Goal: Transaction & Acquisition: Purchase product/service

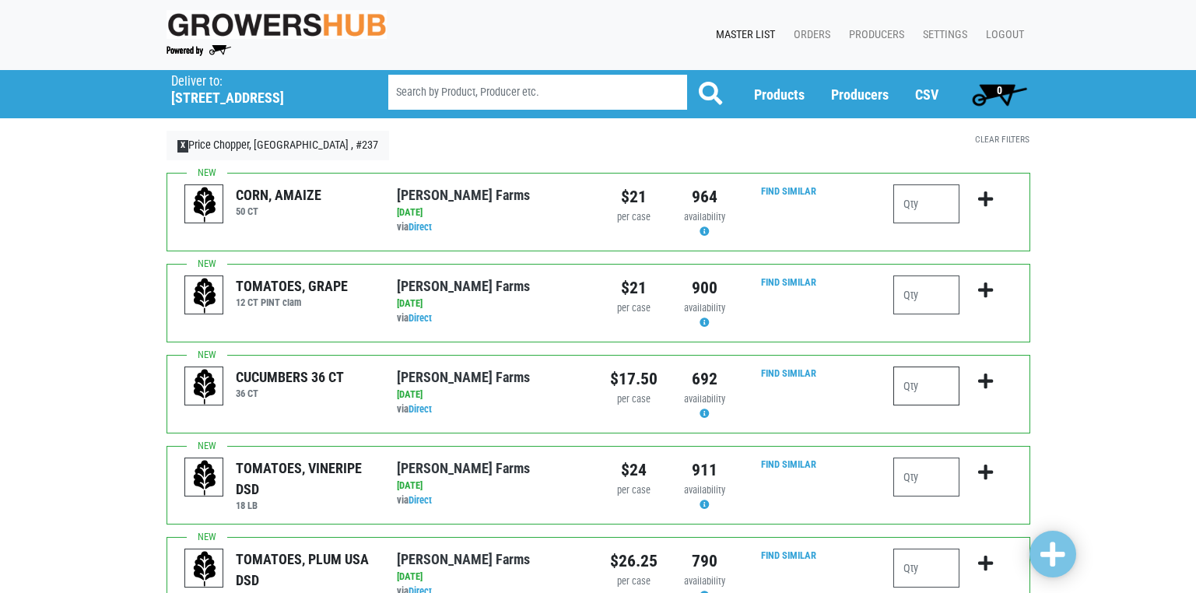
click at [911, 390] on input "number" at bounding box center [926, 385] width 66 height 39
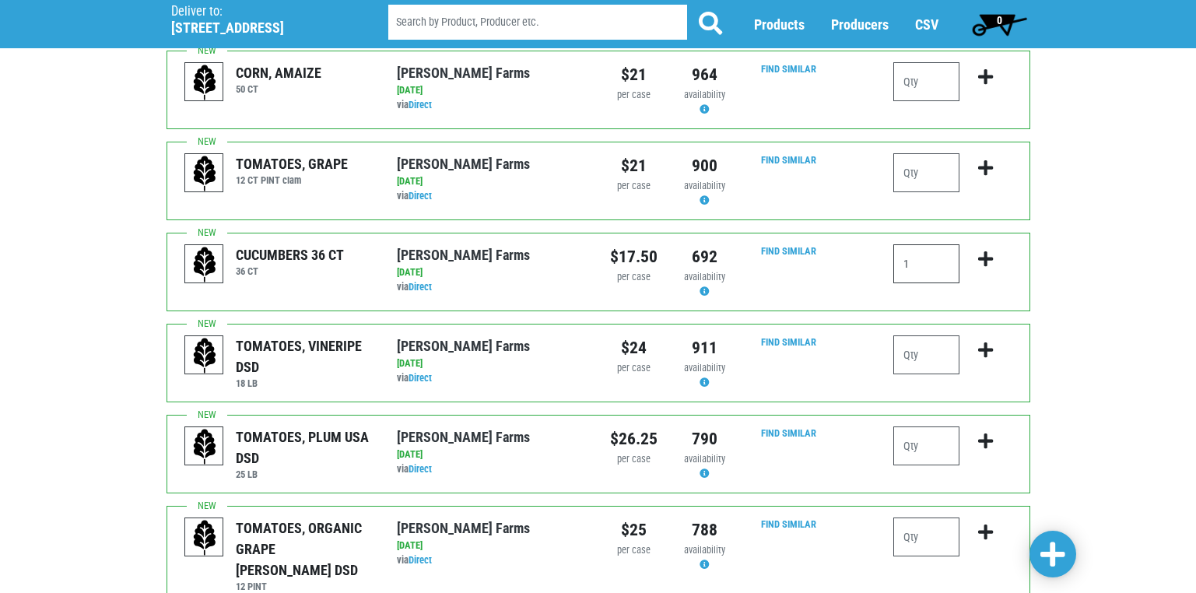
scroll to position [156, 0]
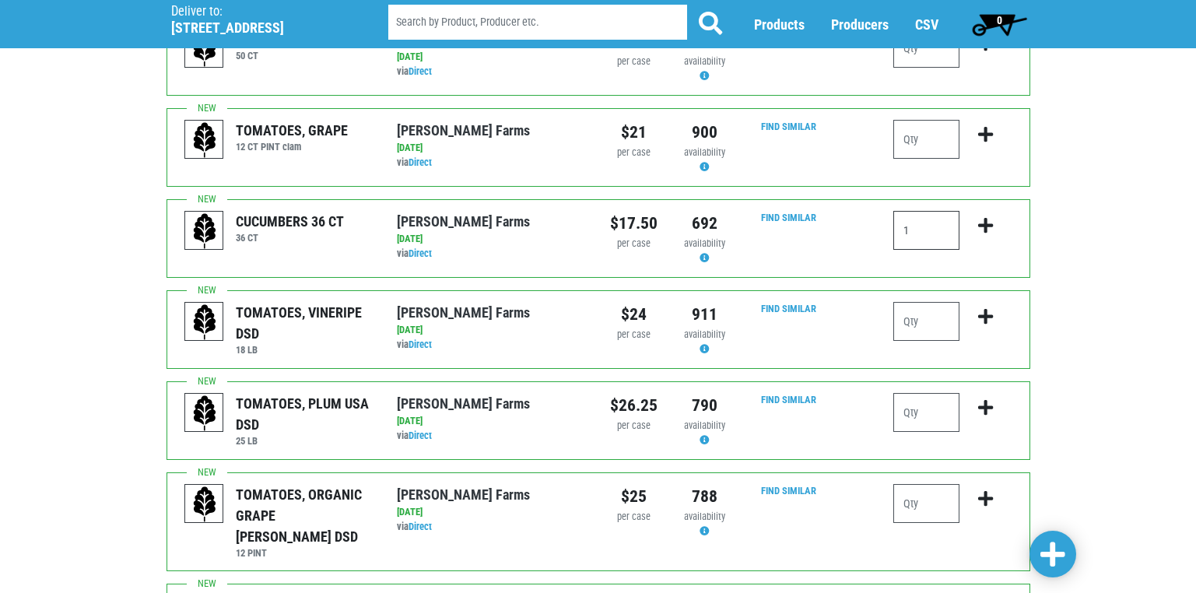
type input "1"
click at [914, 324] on input "number" at bounding box center [926, 321] width 66 height 39
type input "1"
click at [914, 425] on input "number" at bounding box center [926, 412] width 66 height 39
type input "1"
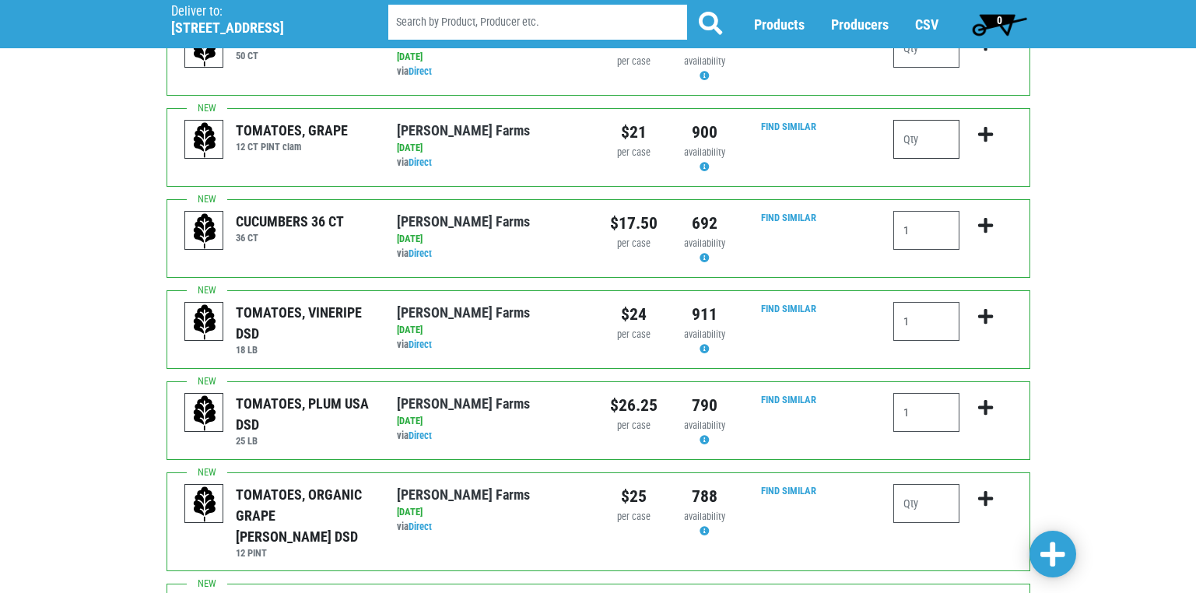
click at [906, 142] on input "number" at bounding box center [926, 139] width 66 height 39
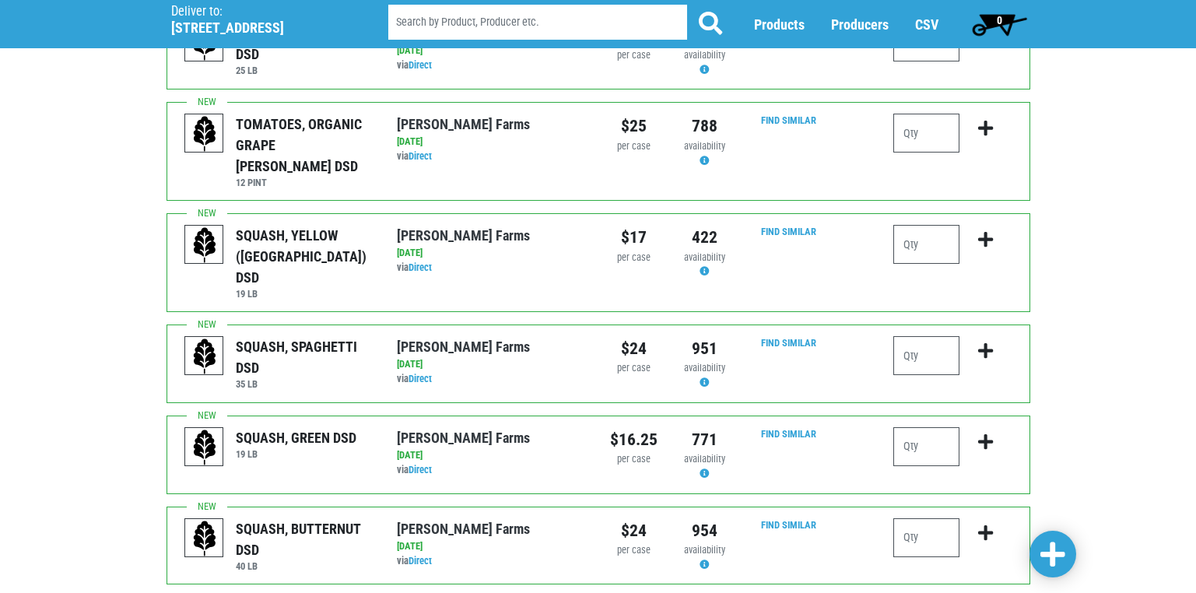
scroll to position [545, 0]
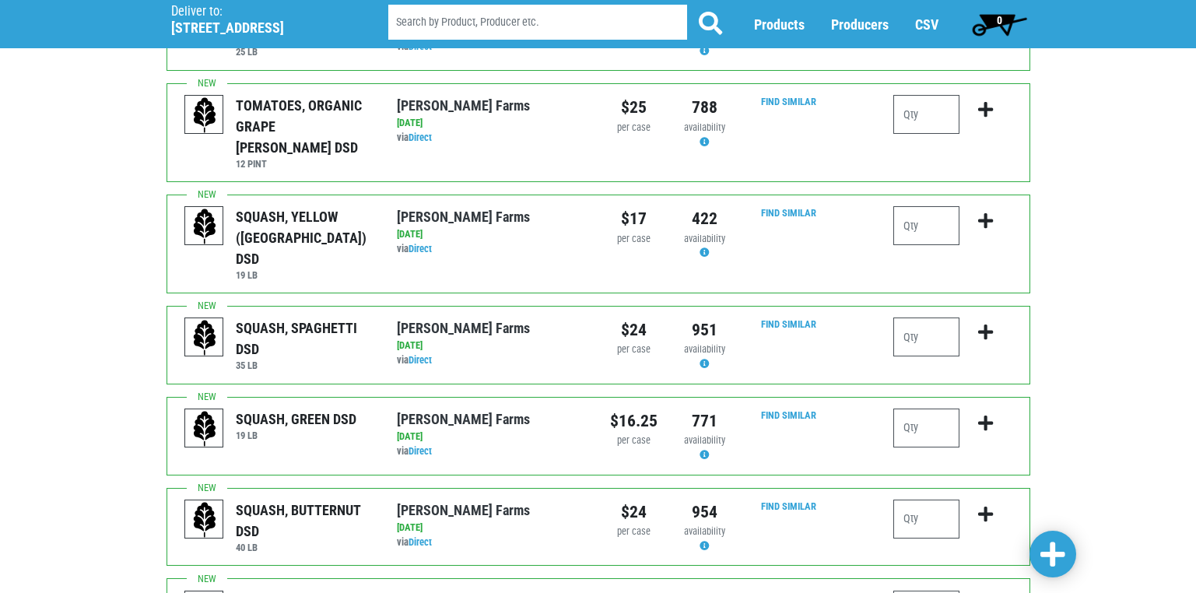
type input "1"
click at [903, 211] on input "number" at bounding box center [926, 225] width 66 height 39
type input "1"
click at [910, 317] on input "number" at bounding box center [926, 336] width 66 height 39
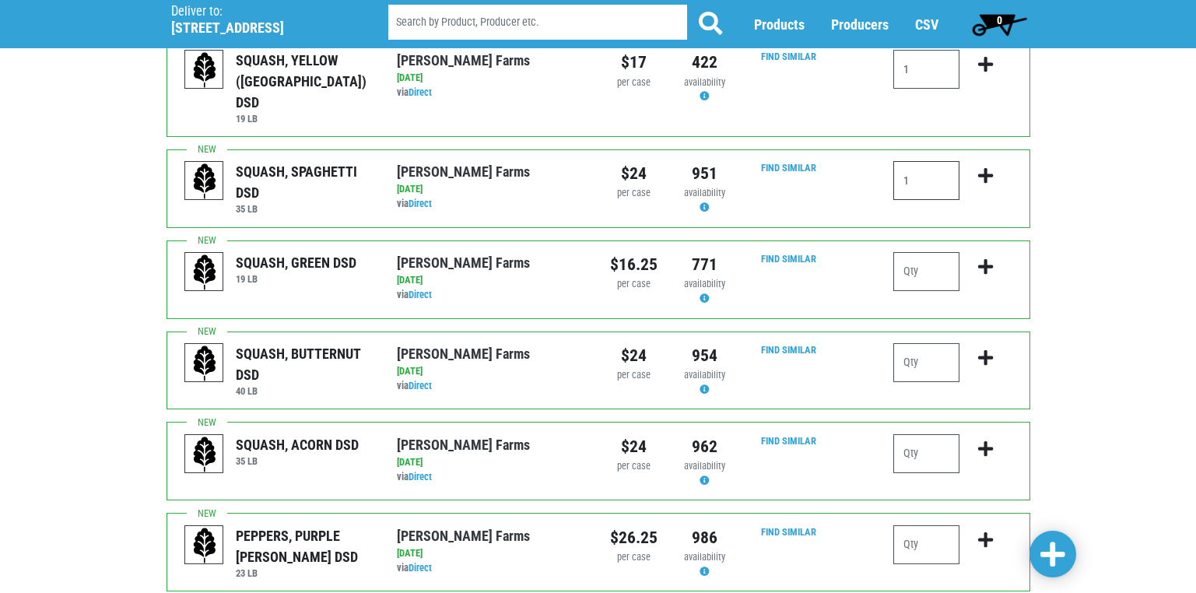
scroll to position [700, 0]
type input "1"
click at [910, 253] on input "number" at bounding box center [926, 272] width 66 height 39
type input "1"
drag, startPoint x: 910, startPoint y: 140, endPoint x: 812, endPoint y: 155, distance: 99.1
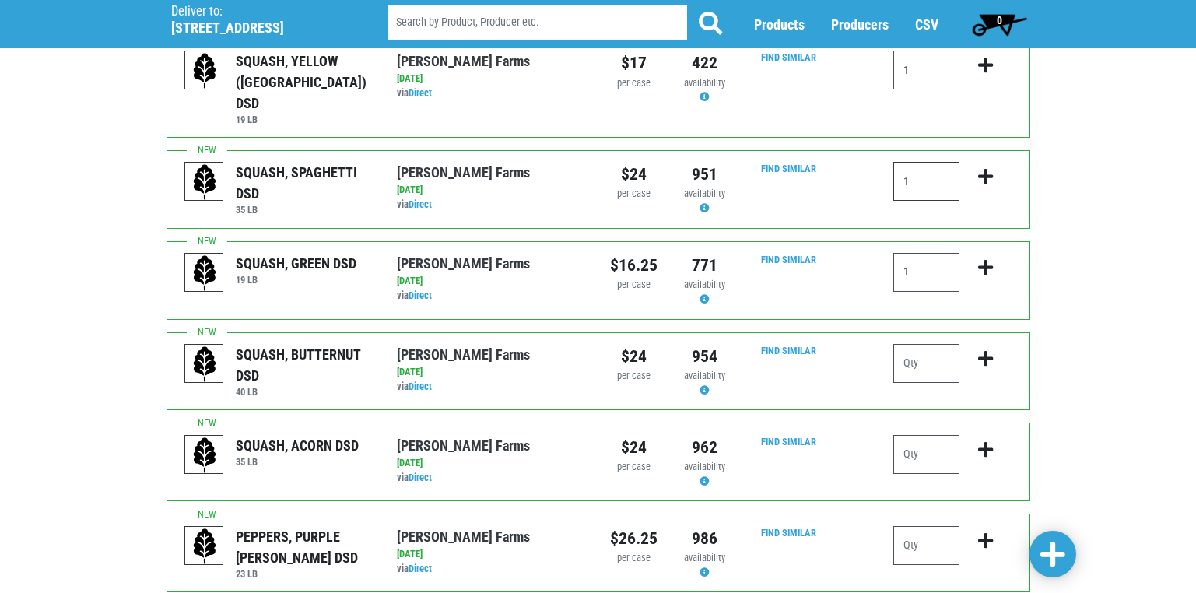
click at [812, 155] on div "SQUASH, SPAGHETTI DSD 35 [PERSON_NAME][GEOGRAPHIC_DATA] via Direct on [DATE] 35…" at bounding box center [598, 189] width 864 height 79
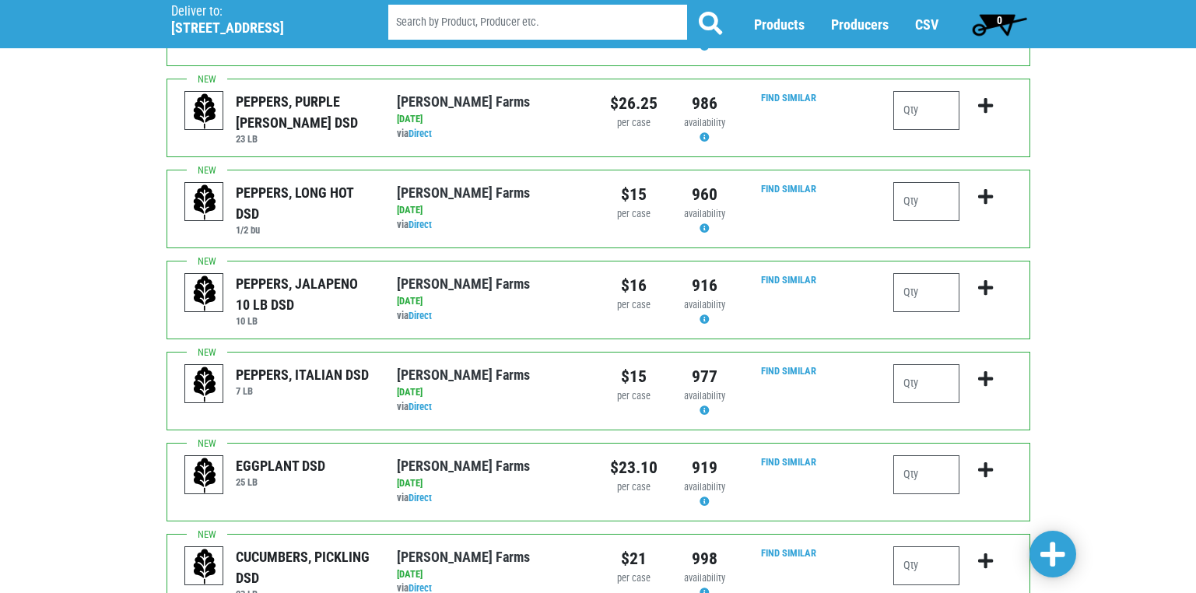
scroll to position [1245, 0]
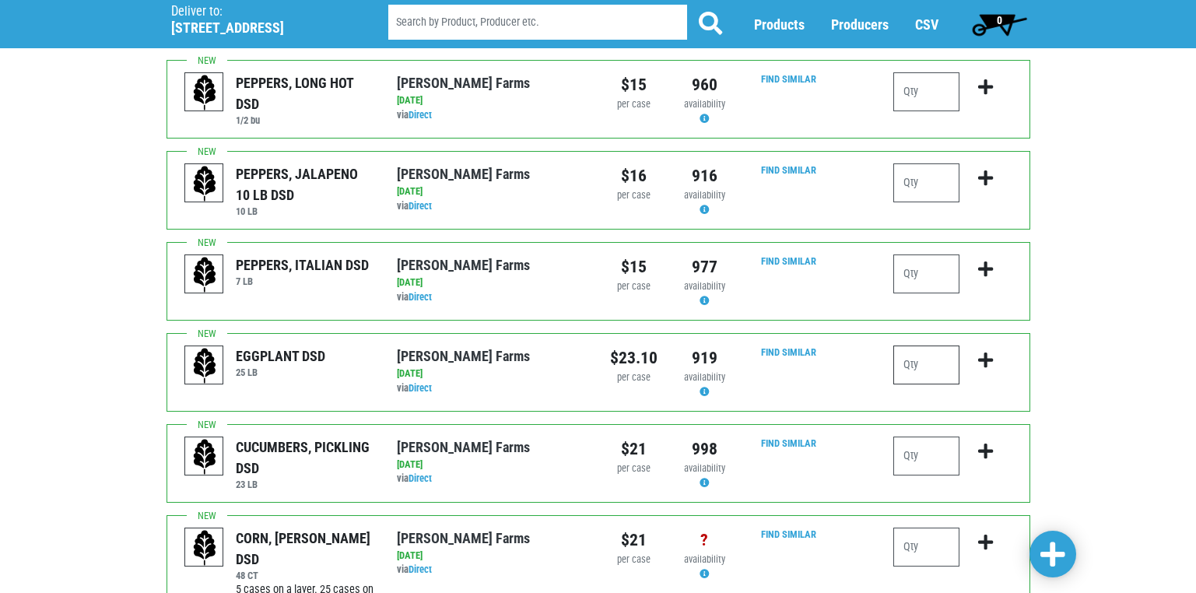
click at [915, 345] on input "number" at bounding box center [926, 364] width 66 height 39
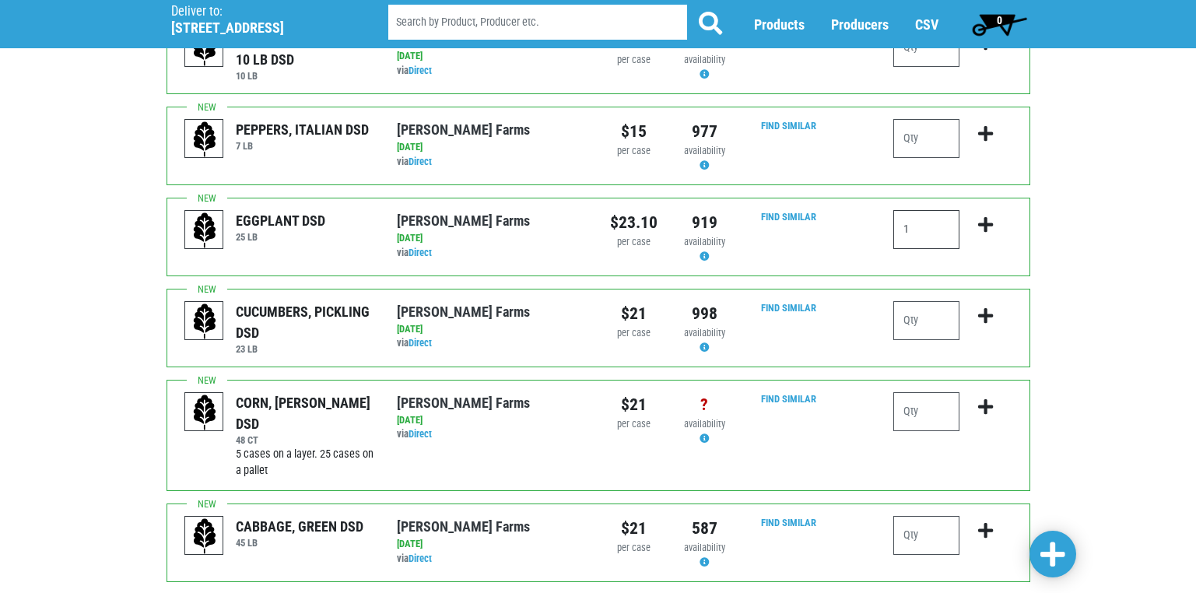
scroll to position [1400, 0]
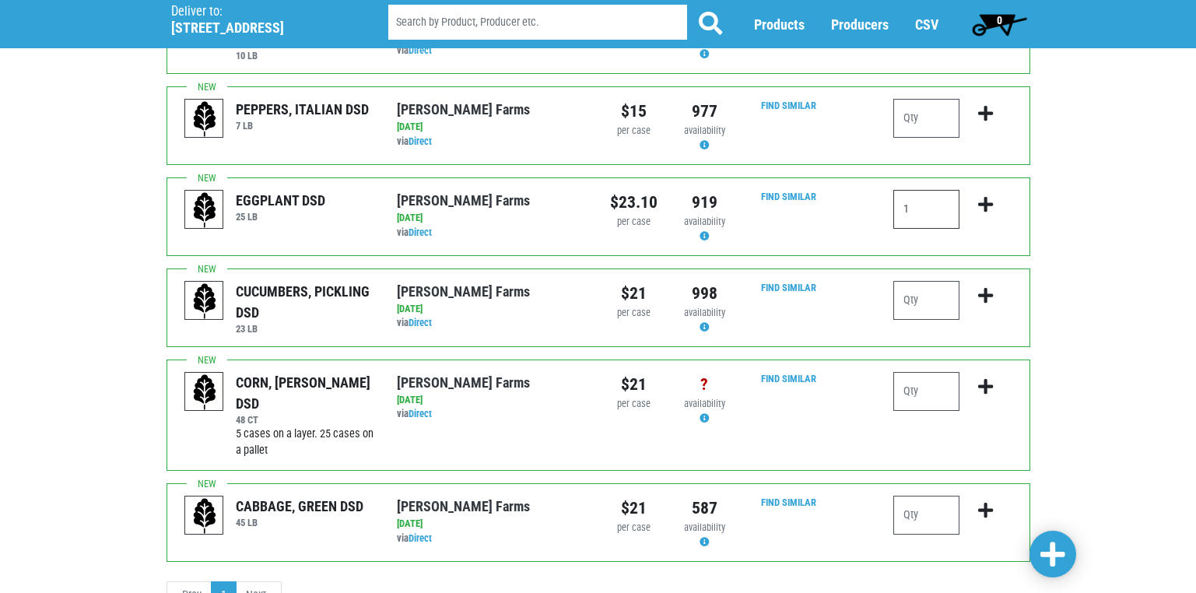
type input "1"
click at [916, 372] on input "number" at bounding box center [926, 391] width 66 height 39
type input "4"
click at [1057, 548] on span at bounding box center [1052, 555] width 25 height 28
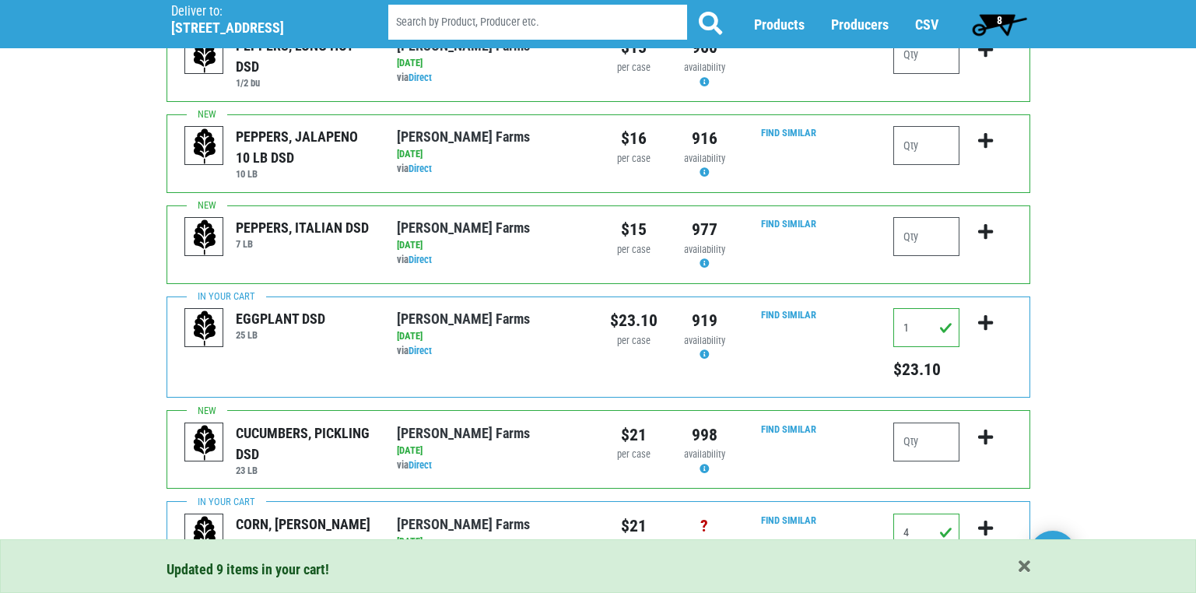
scroll to position [1539, 0]
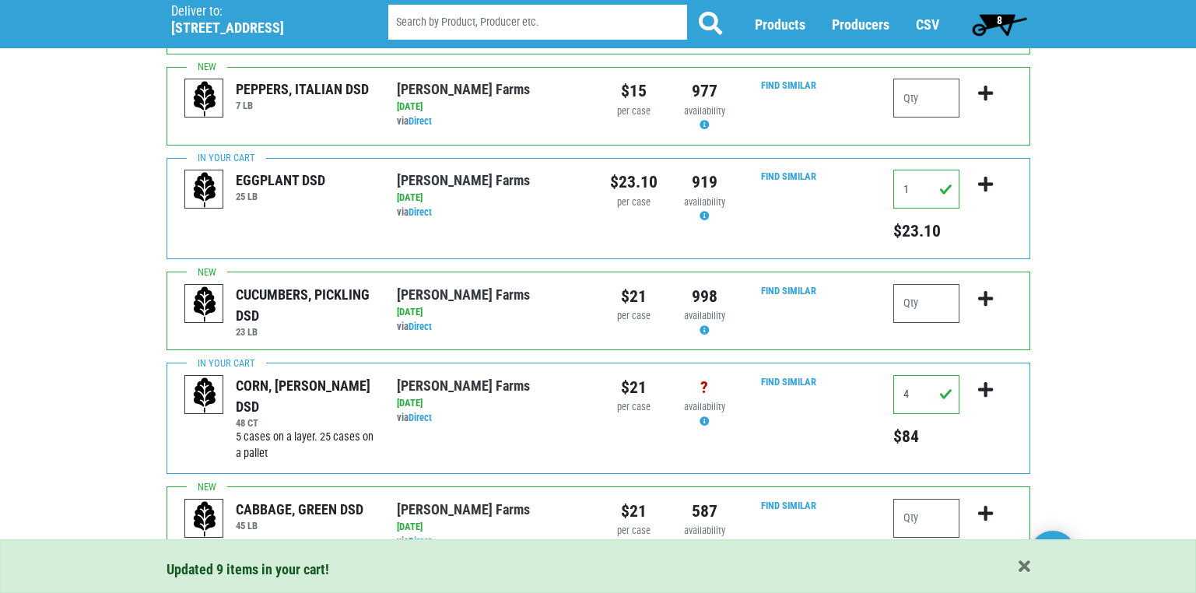
click at [993, 18] on span "8" at bounding box center [999, 24] width 69 height 31
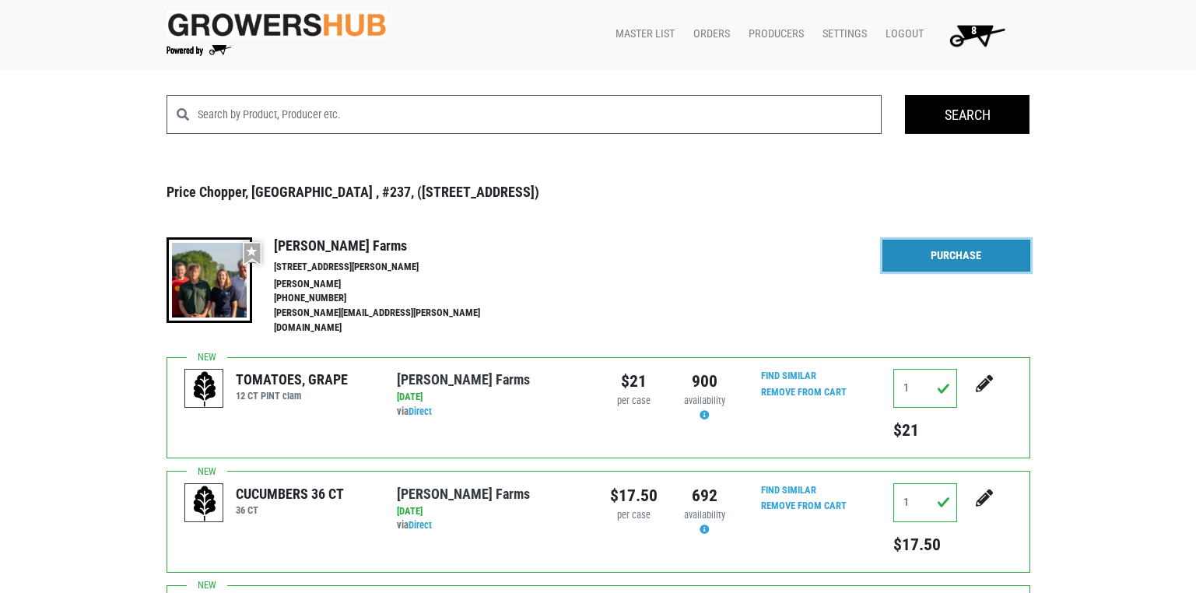
click at [977, 266] on link "Purchase" at bounding box center [956, 256] width 148 height 33
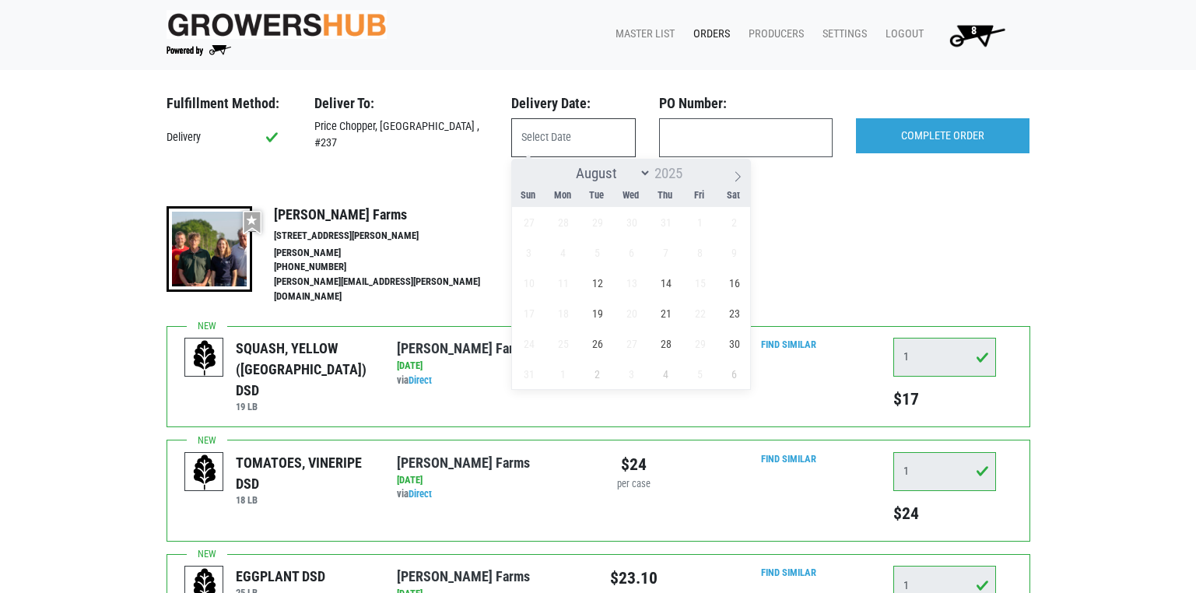
click at [548, 144] on input "text" at bounding box center [573, 137] width 124 height 39
click at [602, 285] on span "12" at bounding box center [597, 283] width 30 height 30
type input "[DATE]"
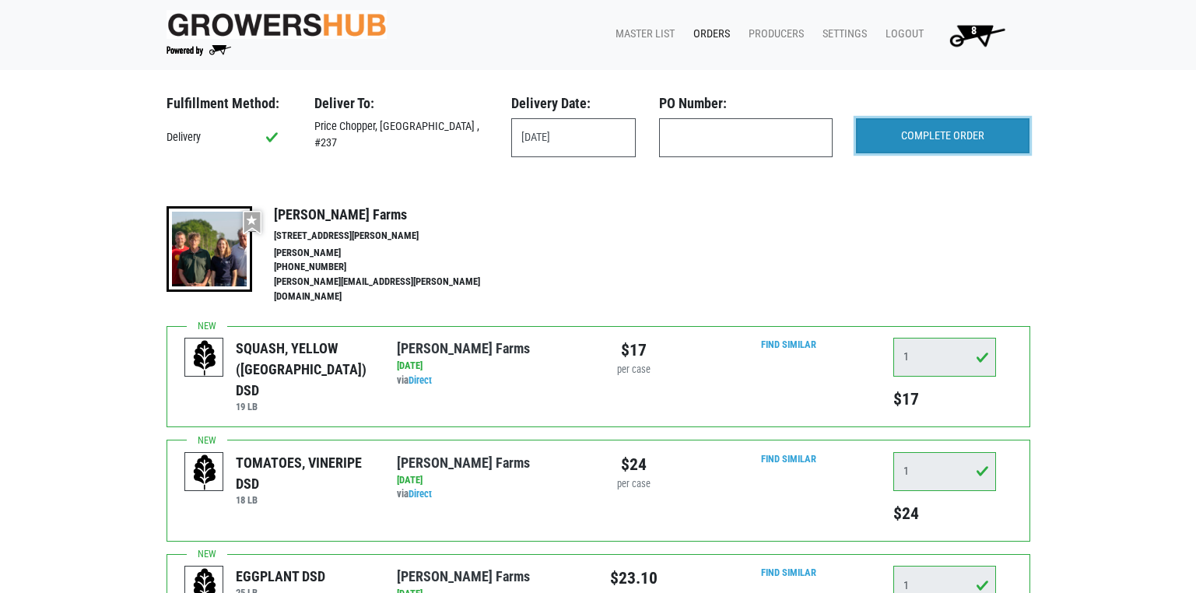
click at [944, 136] on input "COMPLETE ORDER" at bounding box center [942, 136] width 173 height 36
